Goal: Register for event/course

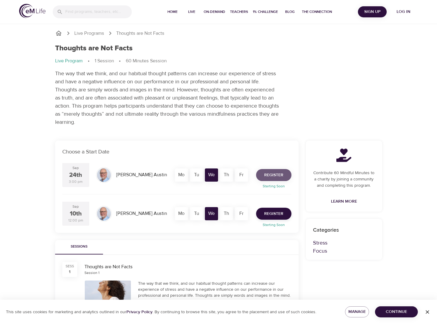
click at [272, 176] on span "Register" at bounding box center [273, 174] width 19 height 7
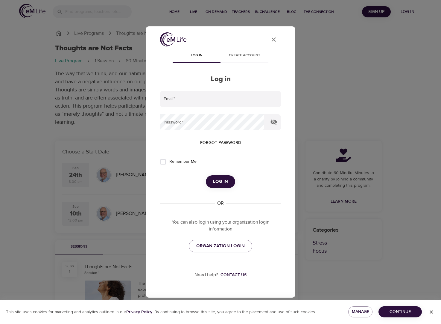
type input "[PERSON_NAME][EMAIL_ADDRESS][DOMAIN_NAME]"
click at [164, 161] on input "Remember Me" at bounding box center [163, 161] width 13 height 13
checkbox input "true"
click at [223, 182] on span "Log in" at bounding box center [220, 181] width 15 height 8
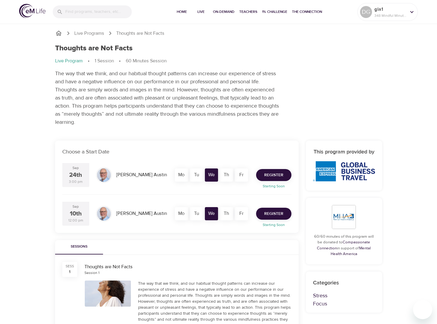
click at [271, 176] on span "Register" at bounding box center [273, 174] width 19 height 7
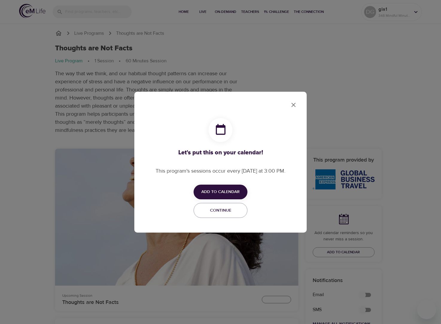
checkbox input "true"
click at [224, 190] on span "Add to Calendar" at bounding box center [220, 191] width 38 height 7
click at [228, 215] on span "Outlook" at bounding box center [224, 215] width 19 height 8
click at [419, 73] on div at bounding box center [220, 162] width 441 height 324
click at [294, 107] on icon "close" at bounding box center [293, 104] width 7 height 7
